Goal: Task Accomplishment & Management: Manage account settings

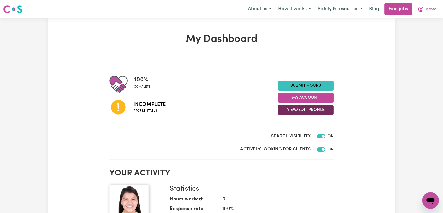
click at [292, 107] on button "View/Edit Profile" at bounding box center [305, 110] width 56 height 10
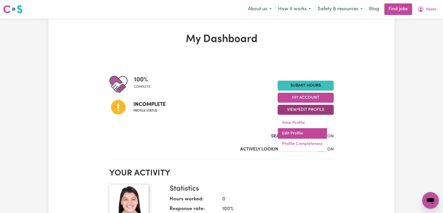
click at [299, 135] on link "Edit Profile" at bounding box center [302, 133] width 49 height 10
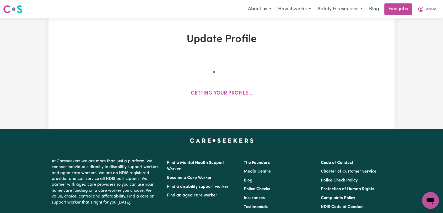
select select "[DEMOGRAPHIC_DATA]"
select select "Student Visa"
select select "Studying a healthcare related degree or qualification"
select select "45"
select select "60"
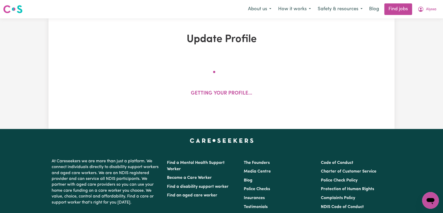
select select "75"
select select "90"
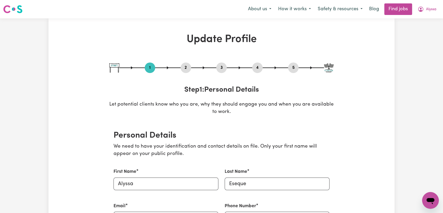
click at [188, 67] on button "2" at bounding box center [186, 67] width 10 height 7
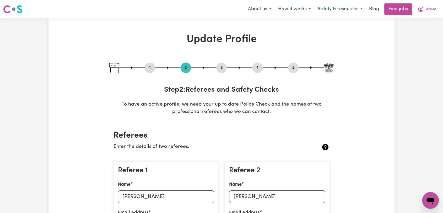
drag, startPoint x: 219, startPoint y: 67, endPoint x: 227, endPoint y: 81, distance: 16.0
click at [219, 67] on button "3" at bounding box center [221, 67] width 10 height 7
select select "2024"
select select "Certificate III (Individual Support)"
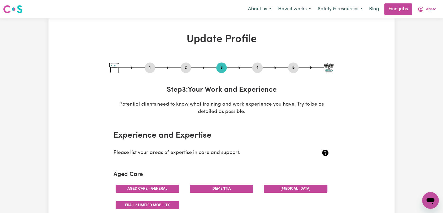
click at [257, 66] on button "4" at bounding box center [257, 67] width 10 height 7
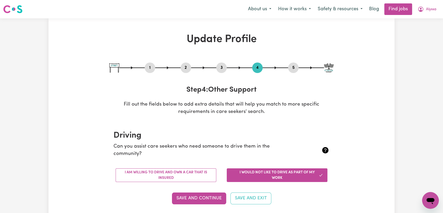
drag, startPoint x: 295, startPoint y: 65, endPoint x: 292, endPoint y: 67, distance: 3.4
click at [295, 66] on button "5" at bounding box center [293, 67] width 10 height 7
select select "I am providing services through another platform"
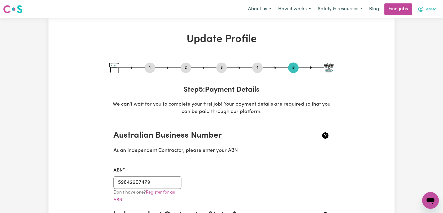
click at [432, 7] on span "Alyssa" at bounding box center [431, 10] width 10 height 6
click at [408, 40] on link "Logout" at bounding box center [418, 40] width 41 height 10
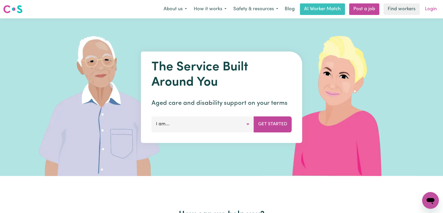
click at [427, 10] on link "Login" at bounding box center [431, 9] width 18 height 12
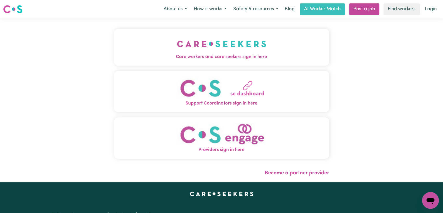
click at [237, 53] on img "Care workers and care seekers sign in here" at bounding box center [221, 43] width 89 height 19
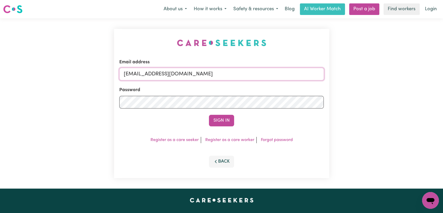
click at [259, 74] on input "[EMAIL_ADDRESS][DOMAIN_NAME]" at bounding box center [221, 74] width 205 height 13
drag, startPoint x: 151, startPoint y: 73, endPoint x: 252, endPoint y: 85, distance: 101.6
click at [252, 85] on form "Email address Superuser~[EMAIL_ADDRESS][DOMAIN_NAME] Password Sign In" at bounding box center [221, 92] width 205 height 67
type input "Superuser~[EMAIL_ADDRESS][DOMAIN_NAME]"
click at [224, 118] on button "Sign In" at bounding box center [221, 121] width 25 height 12
